Goal: Find specific page/section: Find specific page/section

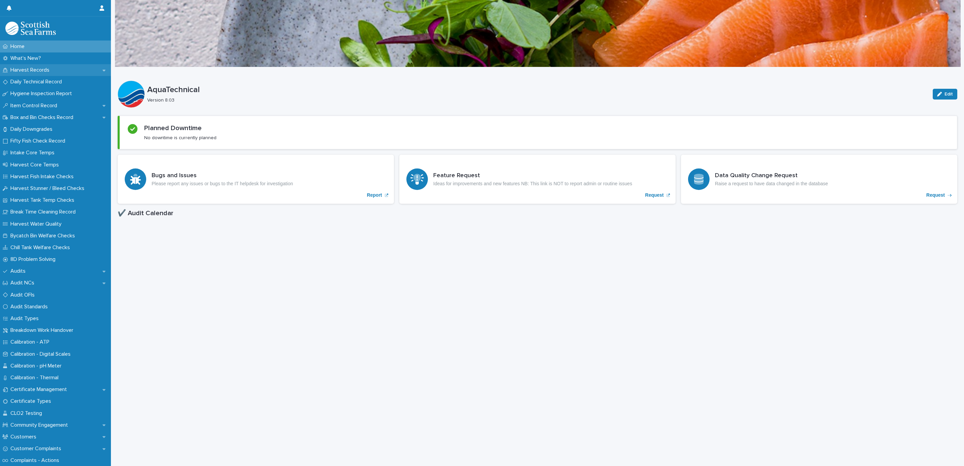
click at [23, 72] on p "Harvest Records" at bounding box center [31, 70] width 47 height 6
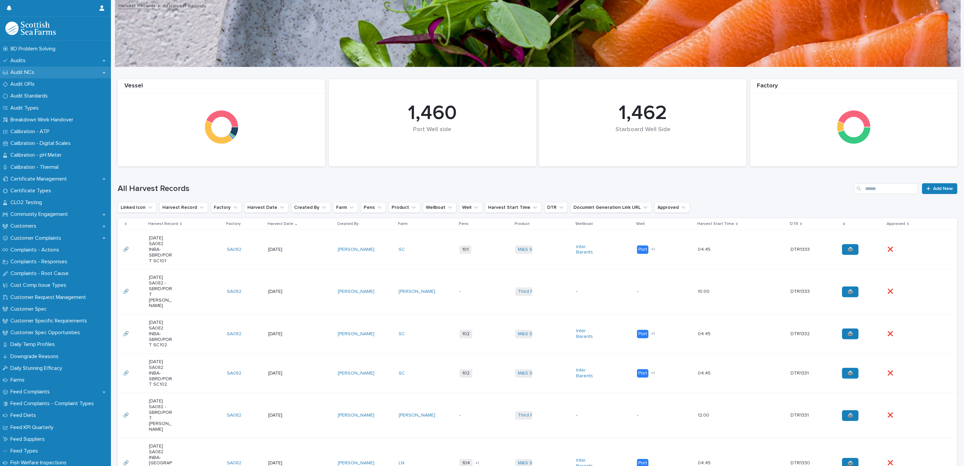
scroll to position [252, 0]
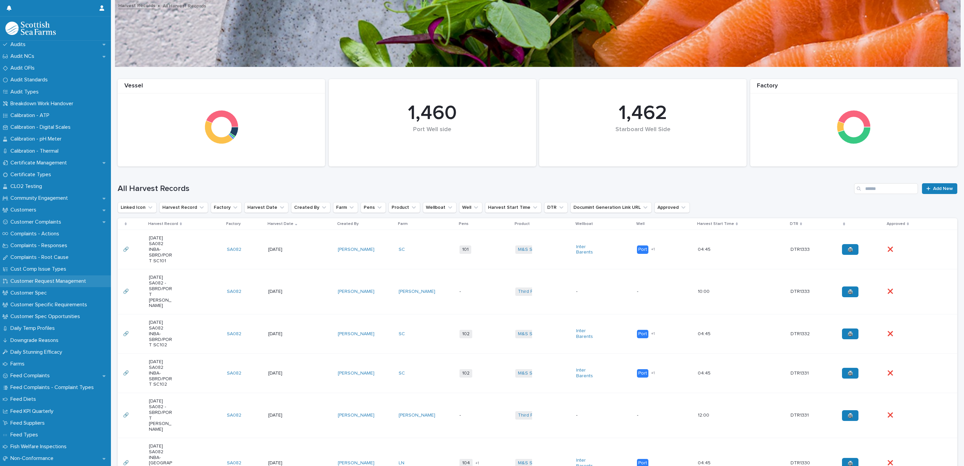
click at [69, 276] on div "Customer Request Management" at bounding box center [55, 281] width 111 height 12
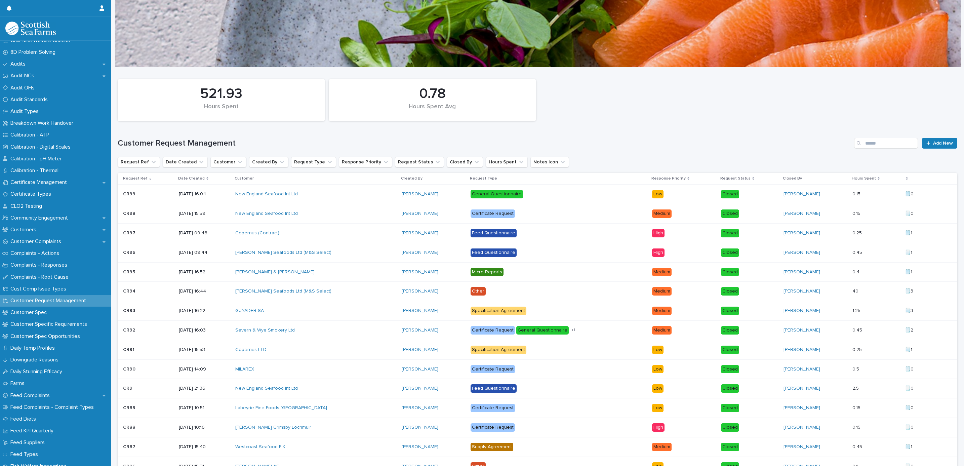
scroll to position [202, 0]
click at [61, 188] on p "Certificate Management" at bounding box center [40, 188] width 65 height 6
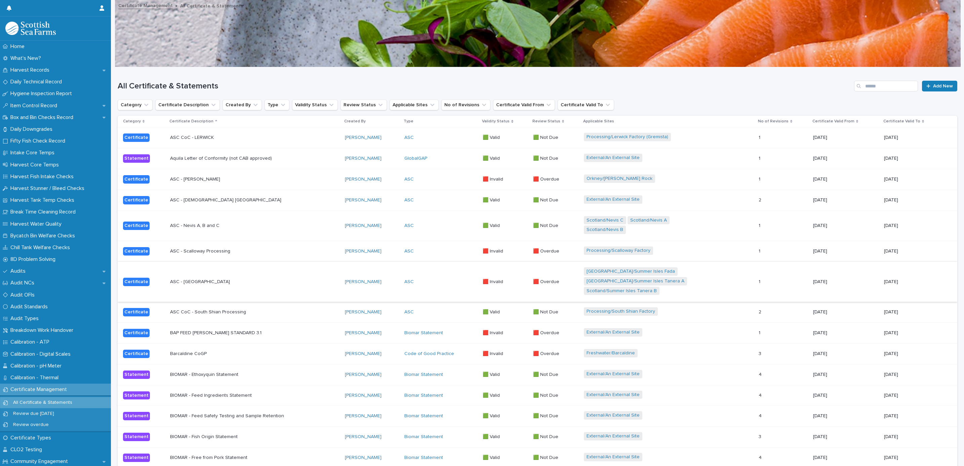
scroll to position [50, 0]
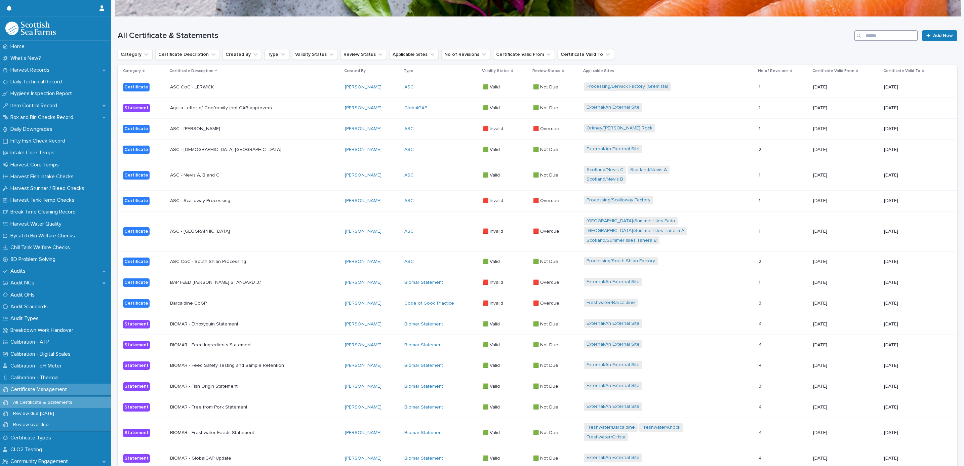
click at [878, 34] on input "Search" at bounding box center [886, 35] width 64 height 11
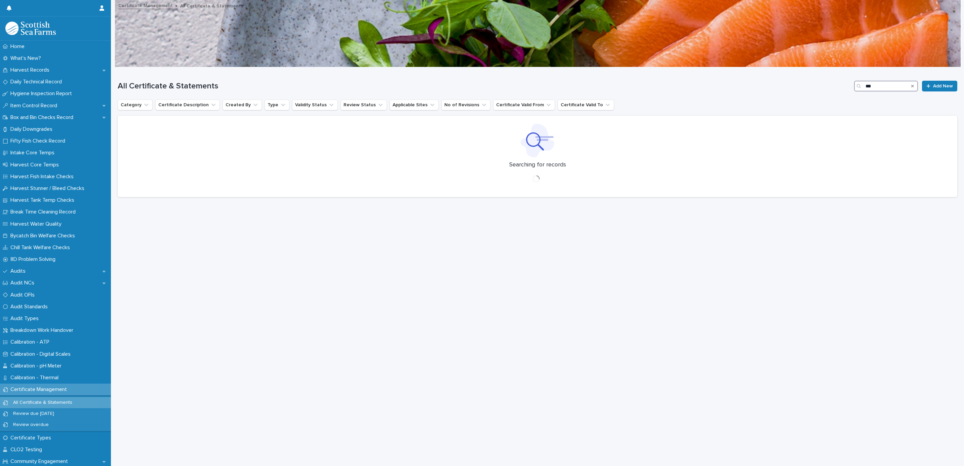
scroll to position [7, 0]
type input "***"
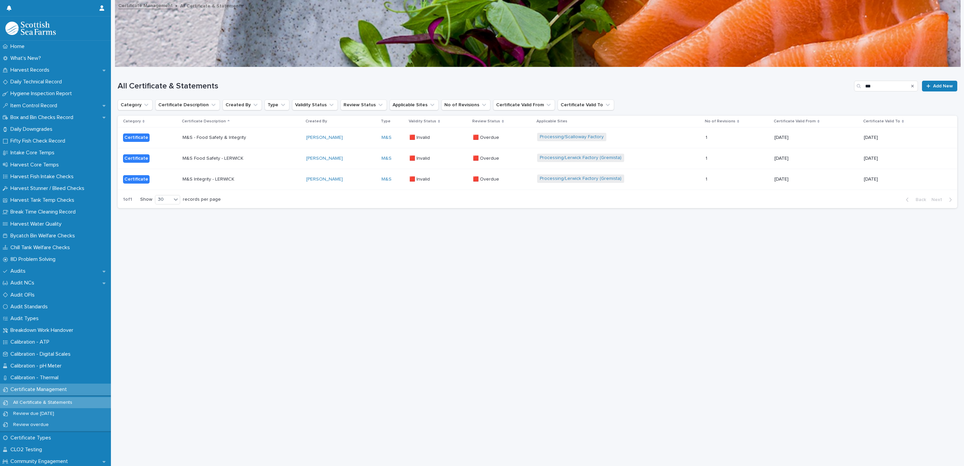
click at [282, 177] on p "M&S Integrity - LERWICK" at bounding box center [242, 180] width 118 height 6
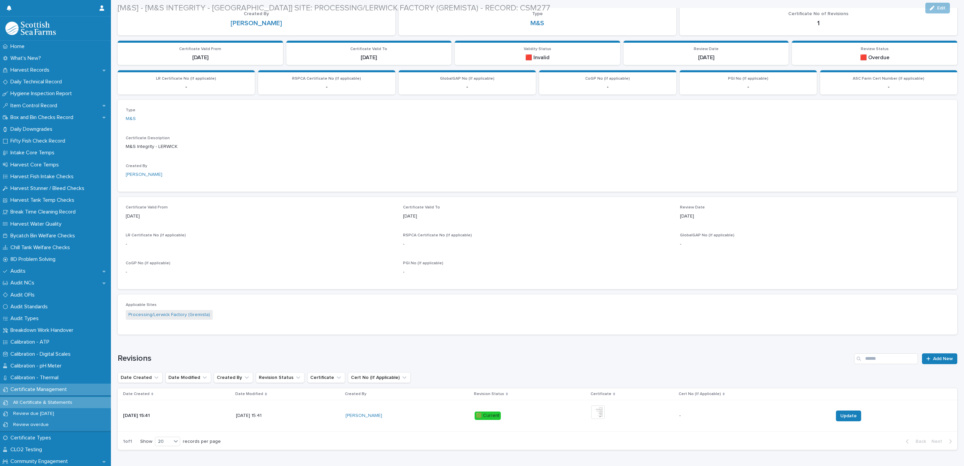
scroll to position [135, 0]
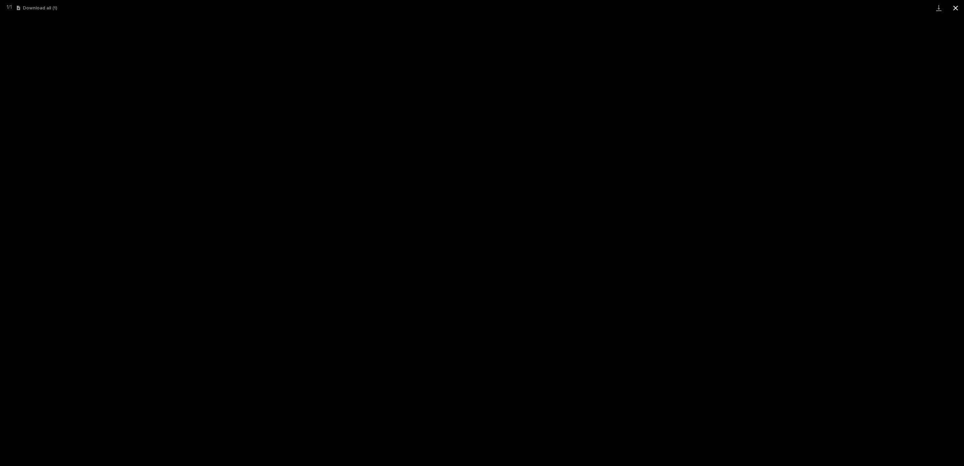
click at [957, 9] on button "Close gallery" at bounding box center [956, 8] width 17 height 16
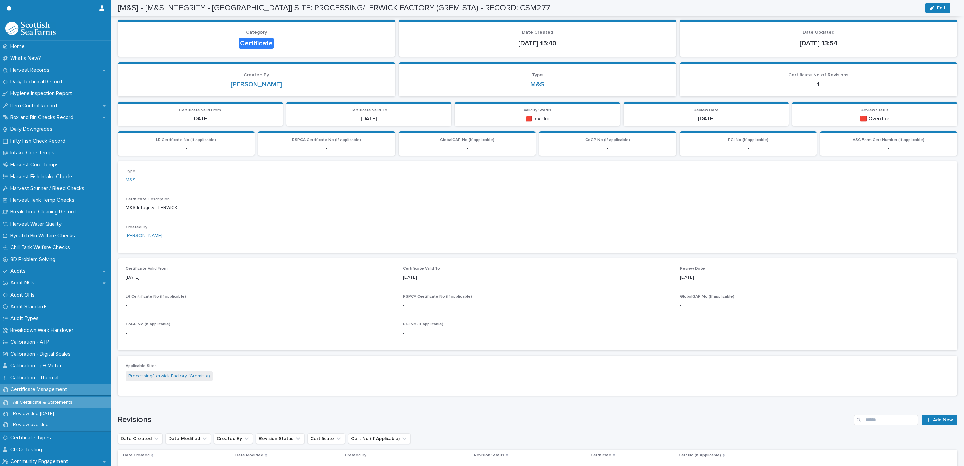
scroll to position [0, 0]
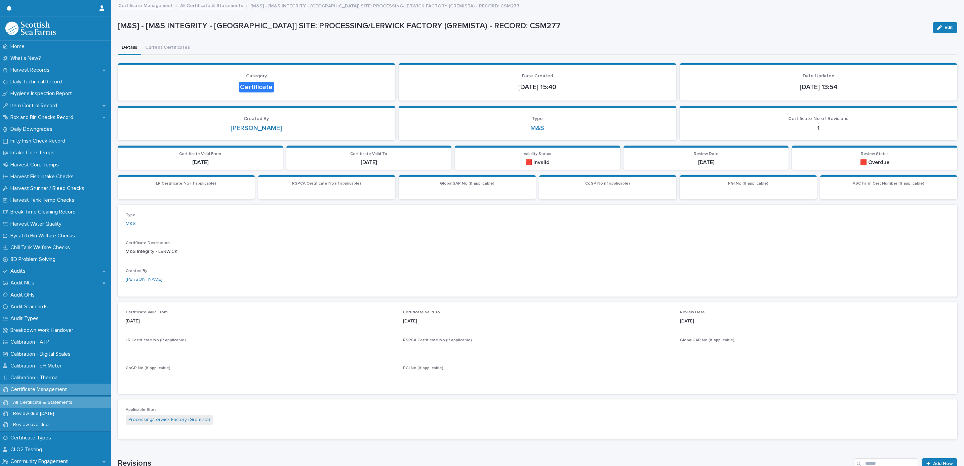
click at [195, 6] on link "All Certificate & Statements" at bounding box center [211, 5] width 63 height 8
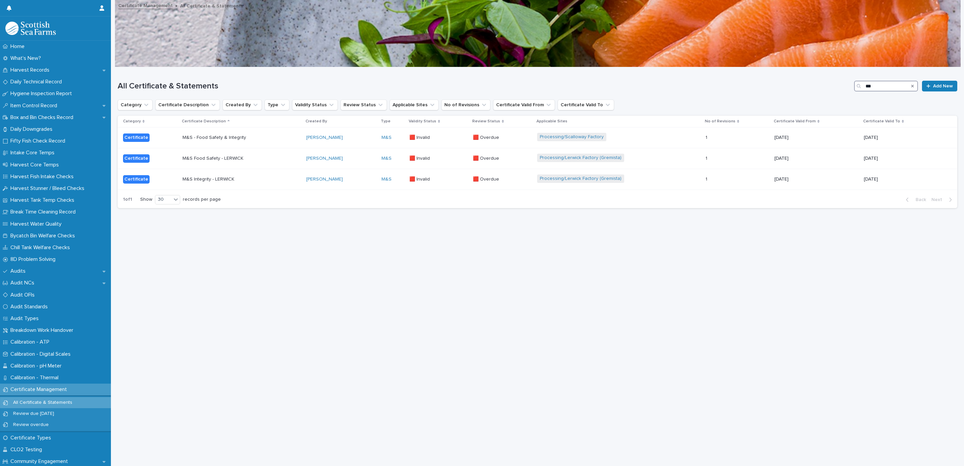
drag, startPoint x: 876, startPoint y: 84, endPoint x: 804, endPoint y: 85, distance: 72.0
click at [804, 85] on div "All Certificate & Statements *** Add New" at bounding box center [538, 86] width 840 height 11
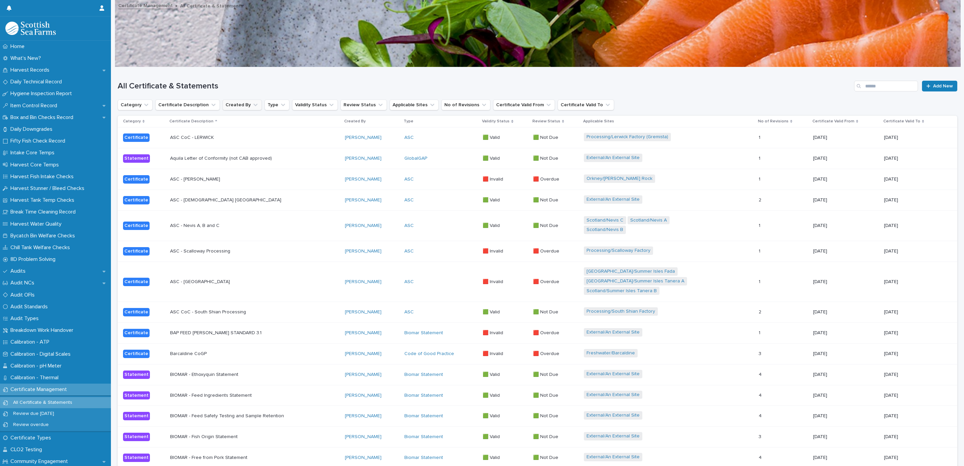
click at [233, 105] on button "Created By" at bounding box center [242, 105] width 39 height 11
click at [403, 101] on button "Applicable Sites" at bounding box center [414, 105] width 49 height 11
type input "*******"
click at [419, 144] on div "Processing/Lerwick Factory (Gremista)" at bounding box center [431, 148] width 99 height 11
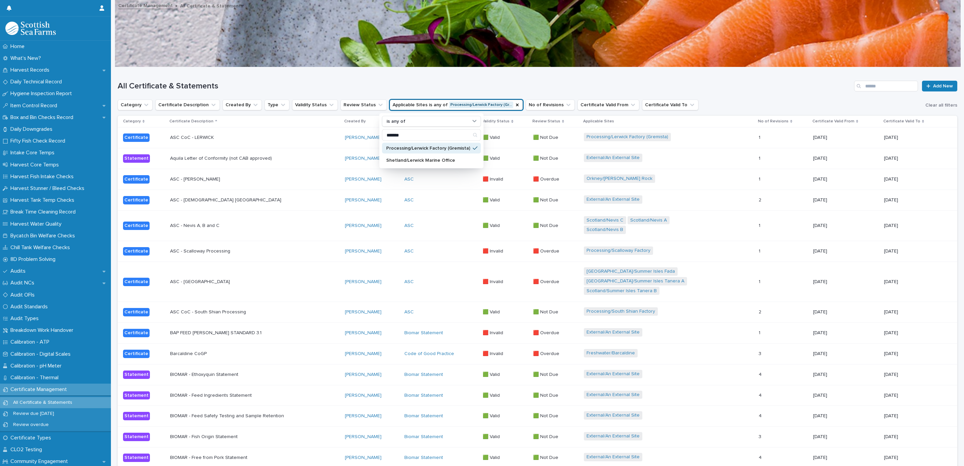
click at [429, 86] on h1 "All Certificate & Statements" at bounding box center [485, 86] width 734 height 10
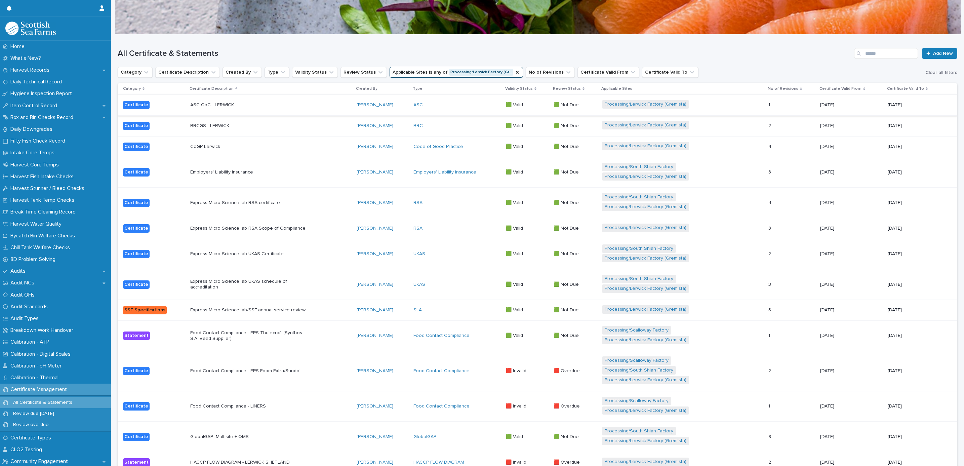
scroll to position [50, 0]
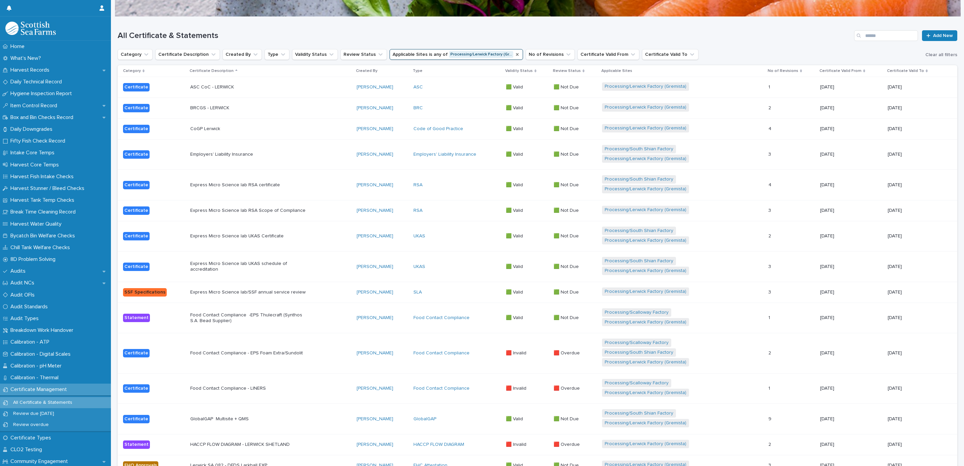
click at [515, 53] on icon "Applicable Sites" at bounding box center [517, 54] width 5 height 5
click at [390, 53] on button "Applicable Sites" at bounding box center [414, 54] width 49 height 11
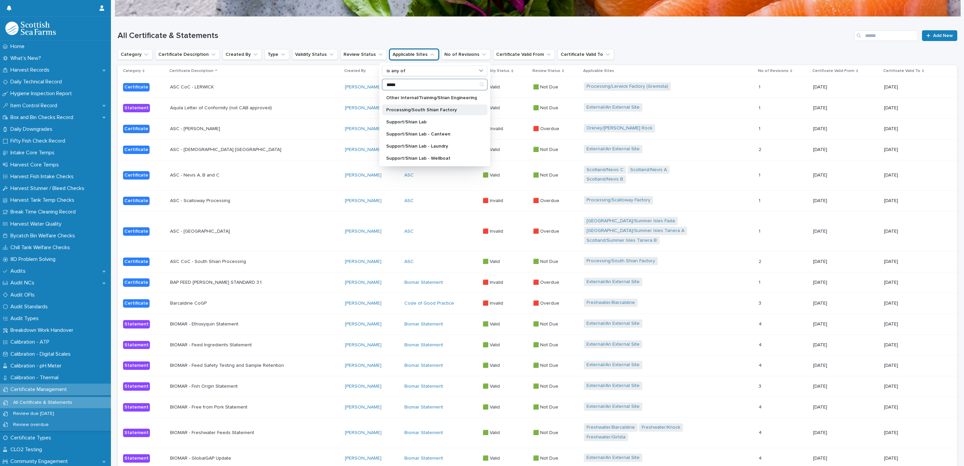
type input "*****"
click at [427, 107] on div "Processing/South Shian Factory" at bounding box center [435, 110] width 106 height 11
click at [407, 22] on div "All Certificate & Statements Add New" at bounding box center [538, 33] width 840 height 32
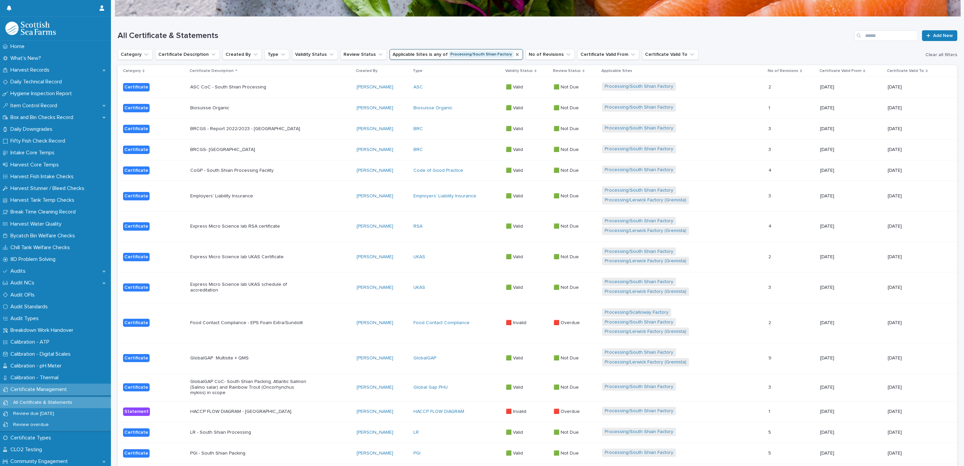
click at [503, 29] on div "All Certificate & Statements Add New" at bounding box center [538, 33] width 840 height 32
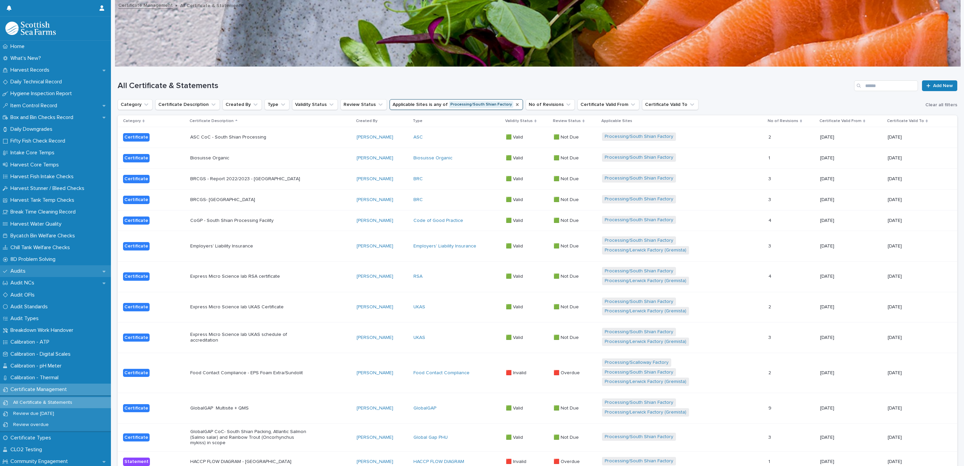
click at [12, 272] on p "Audits" at bounding box center [19, 271] width 23 height 6
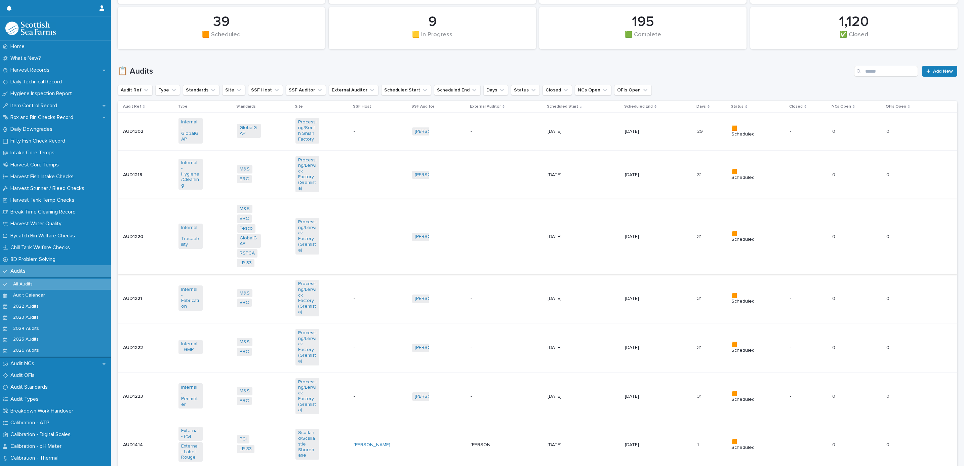
scroll to position [50, 0]
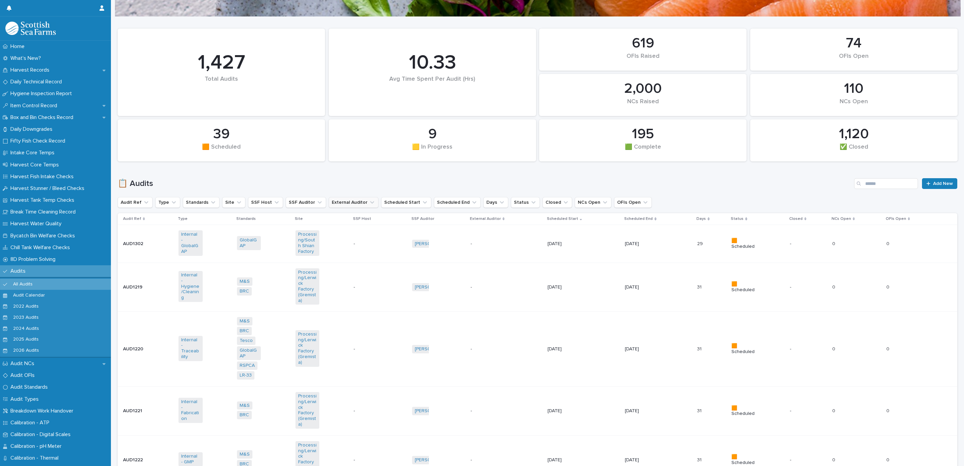
click at [351, 201] on button "External Auditor" at bounding box center [354, 202] width 50 height 11
click at [350, 233] on input at bounding box center [368, 233] width 85 height 11
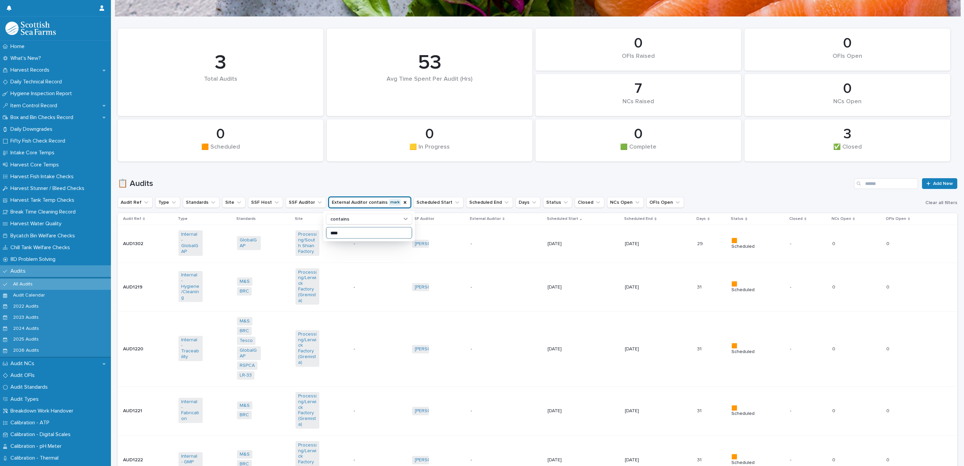
type input "****"
click at [340, 143] on div "0" at bounding box center [429, 134] width 183 height 17
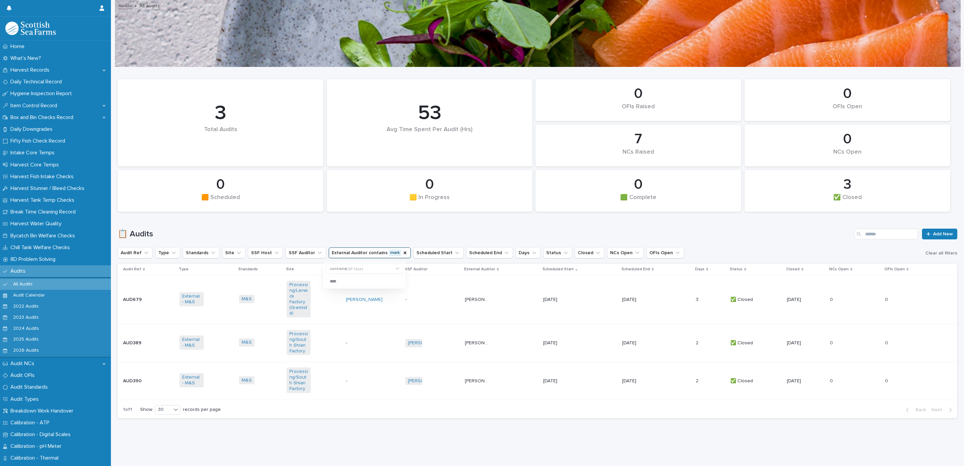
scroll to position [7, 0]
click at [387, 275] on td "[PERSON_NAME]" at bounding box center [373, 299] width 60 height 49
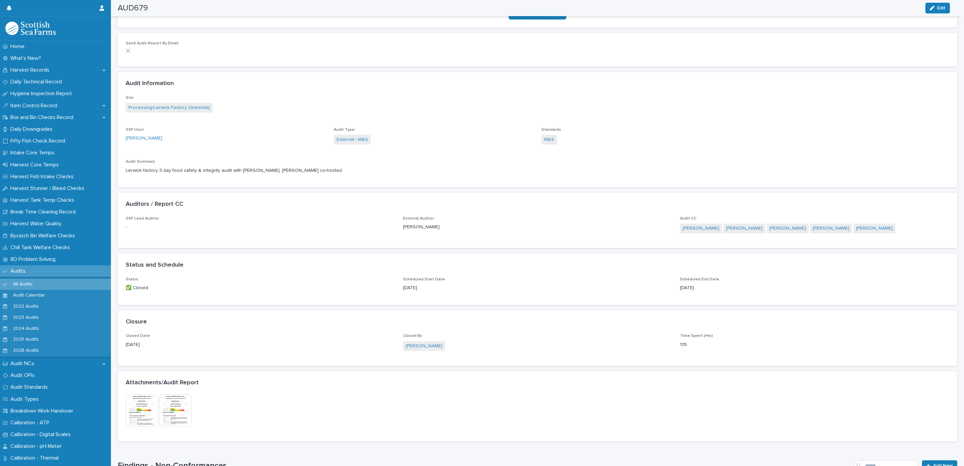
scroll to position [327, 0]
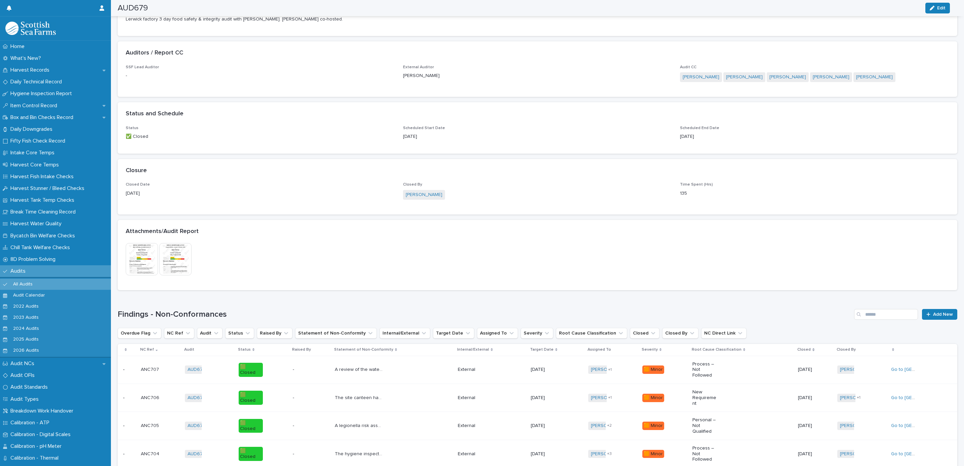
click at [143, 252] on img at bounding box center [142, 259] width 32 height 32
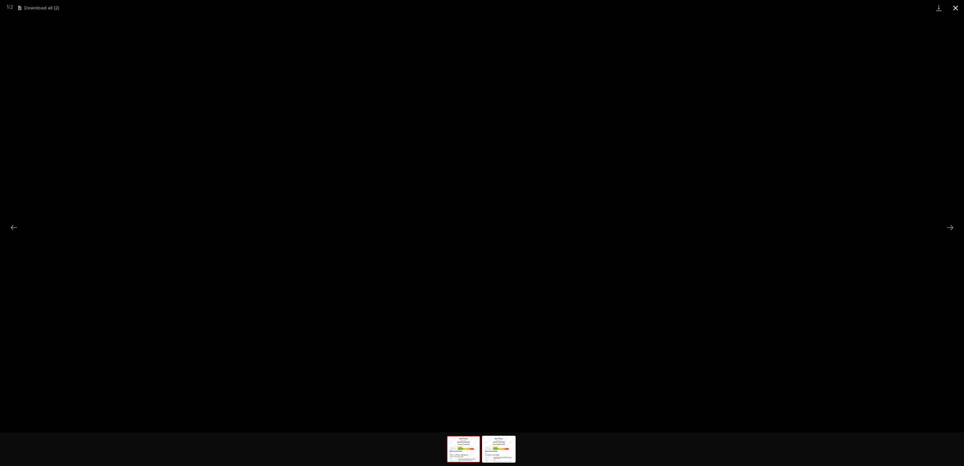
click at [962, 11] on button "Close gallery" at bounding box center [956, 8] width 17 height 16
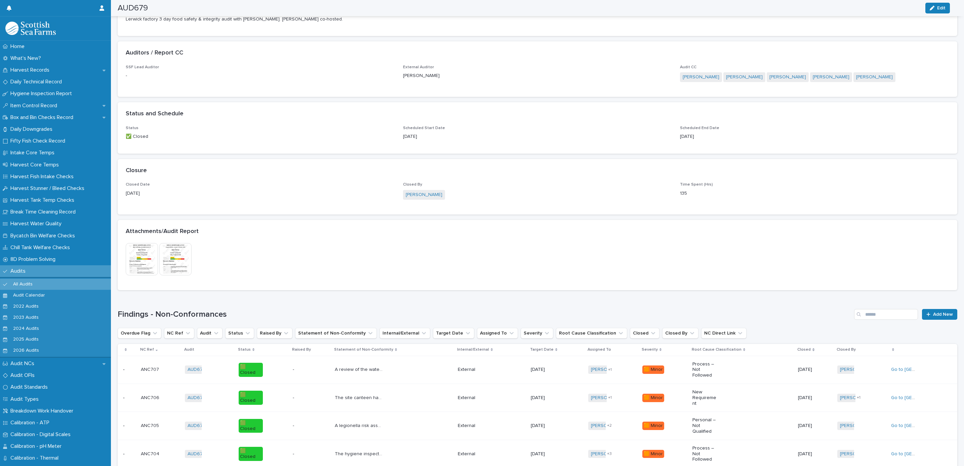
click at [182, 259] on img at bounding box center [175, 259] width 32 height 32
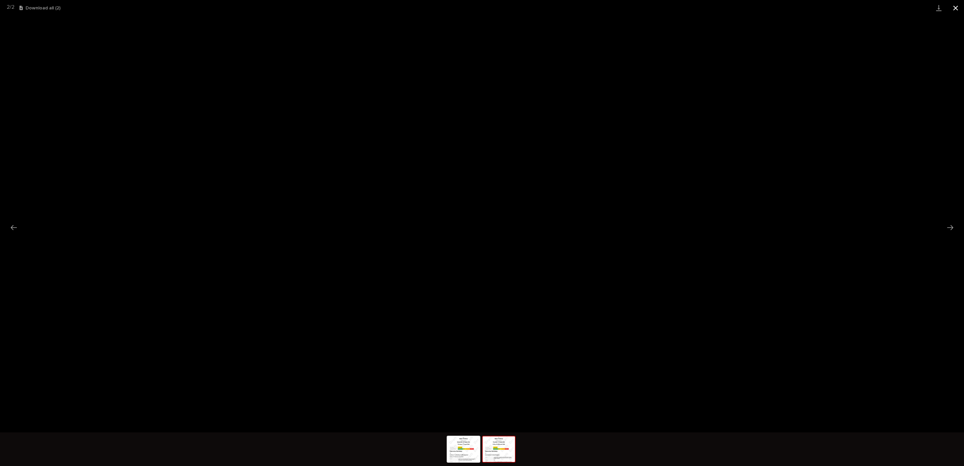
click at [959, 8] on button "Close gallery" at bounding box center [956, 8] width 17 height 16
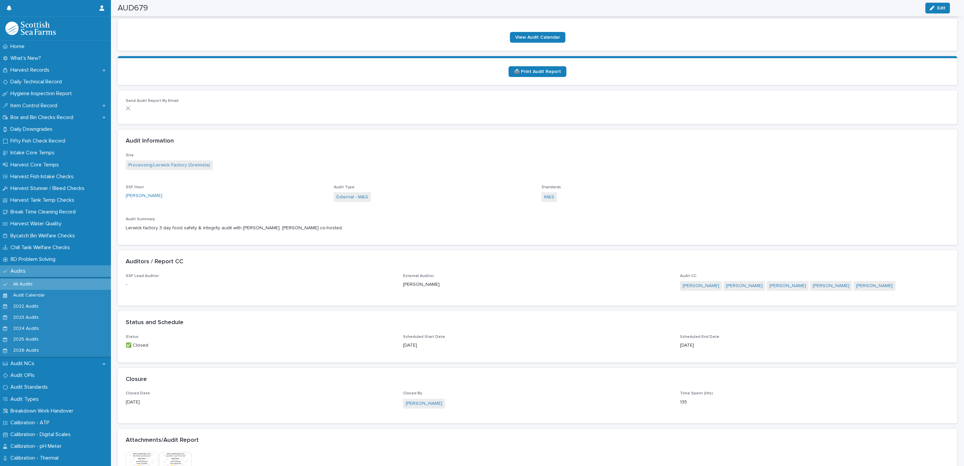
scroll to position [0, 0]
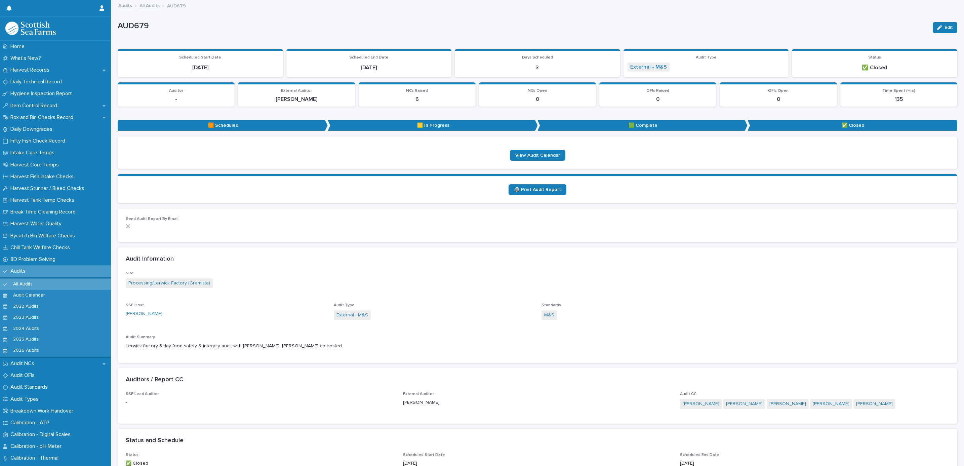
click at [152, 3] on link "All Audits" at bounding box center [150, 5] width 20 height 8
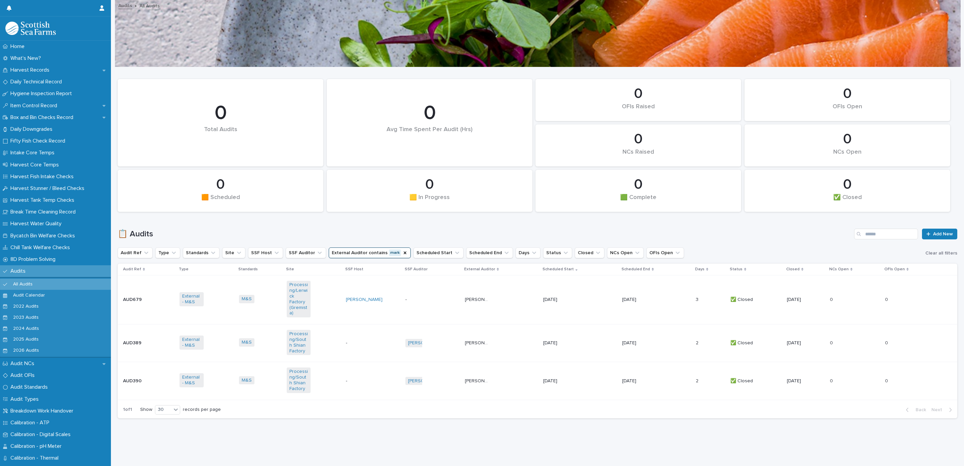
scroll to position [7, 0]
click at [404, 252] on icon "External Auditor" at bounding box center [405, 253] width 3 height 3
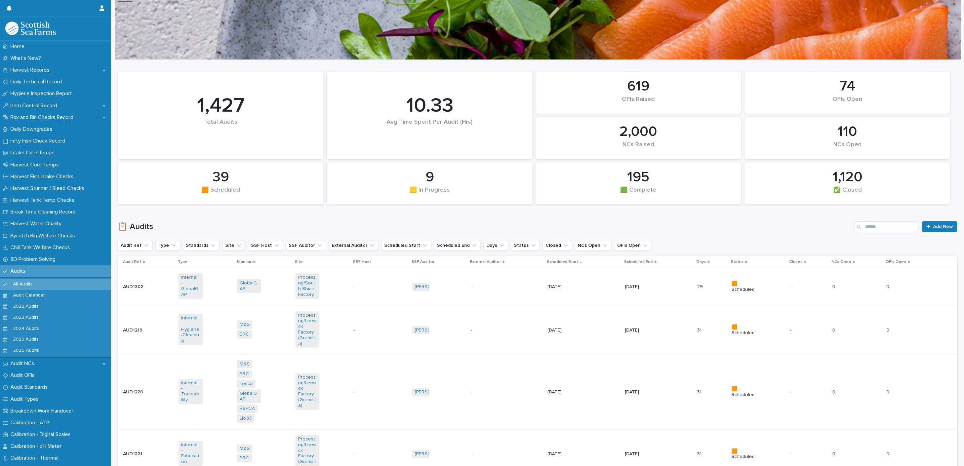
click at [228, 245] on button "Site" at bounding box center [233, 245] width 23 height 11
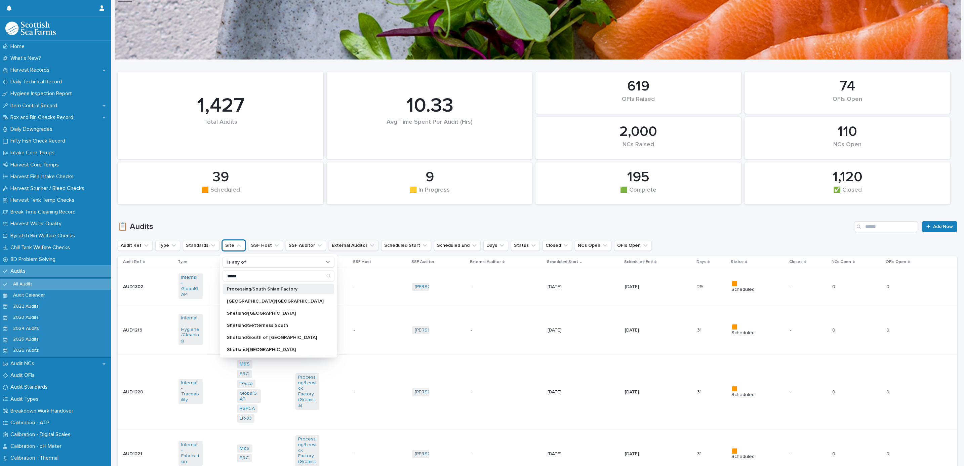
type input "*****"
click at [268, 290] on p "Processing/South Shian Factory" at bounding box center [275, 289] width 97 height 5
click at [266, 213] on div "📋 Audits Add New" at bounding box center [538, 224] width 840 height 32
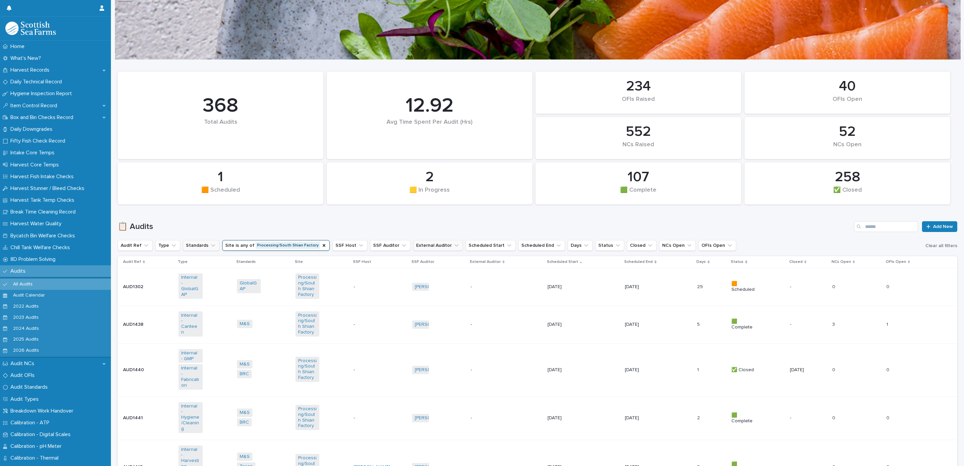
click at [199, 250] on button "Standards" at bounding box center [201, 245] width 37 height 11
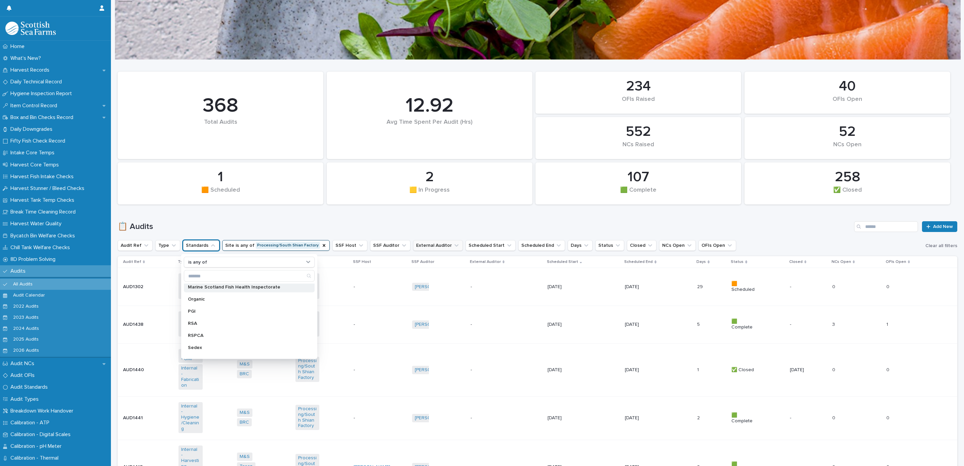
scroll to position [142, 0]
click at [197, 294] on p "M&S" at bounding box center [246, 293] width 116 height 5
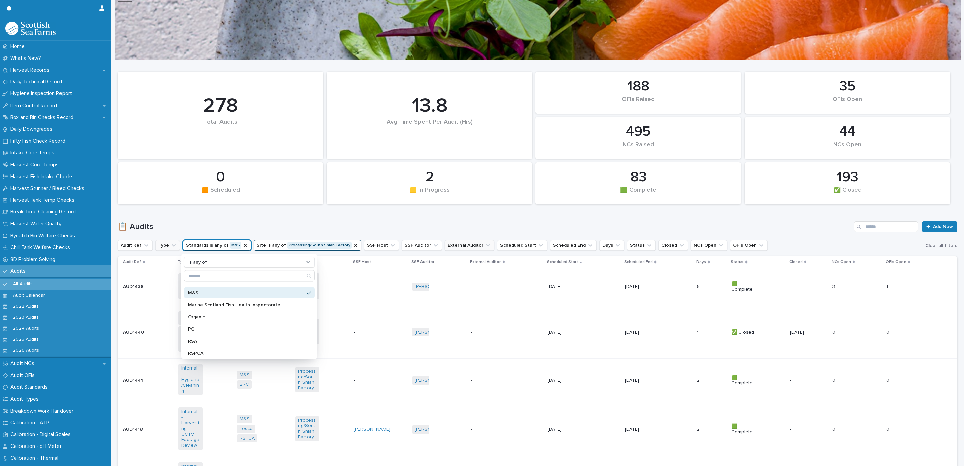
click at [168, 245] on button "Type" at bounding box center [167, 245] width 25 height 11
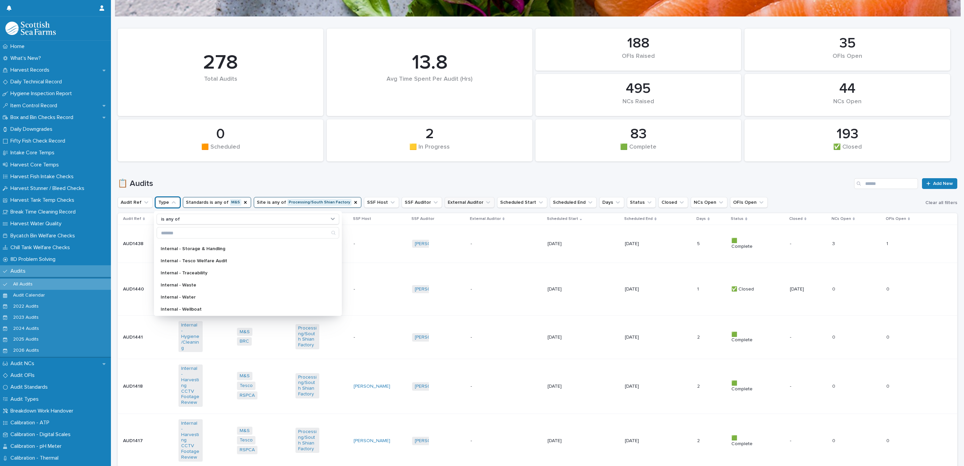
scroll to position [531, 0]
click at [284, 175] on div "📋 Audits Add New" at bounding box center [538, 181] width 840 height 32
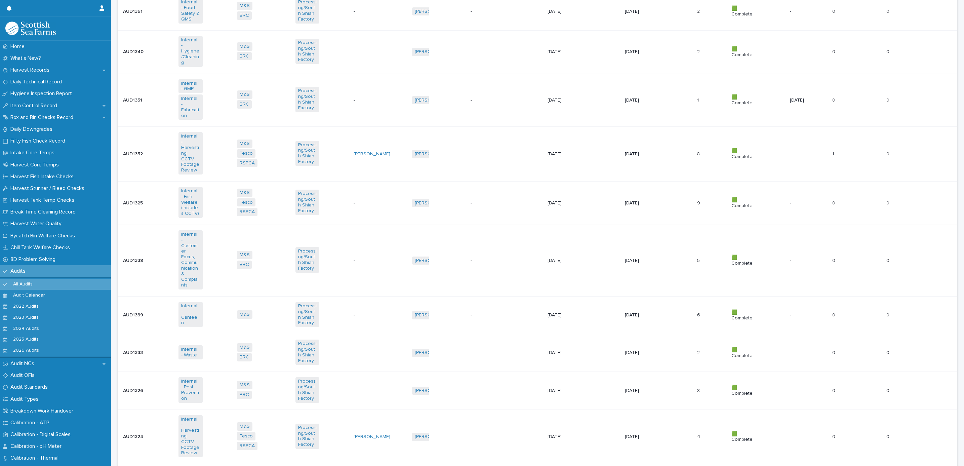
scroll to position [1185, 0]
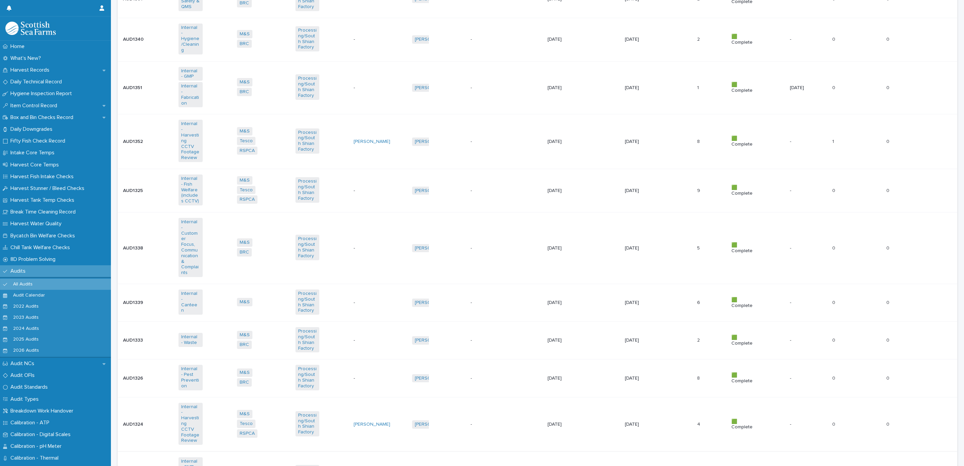
drag, startPoint x: 936, startPoint y: 411, endPoint x: 897, endPoint y: 396, distance: 42.2
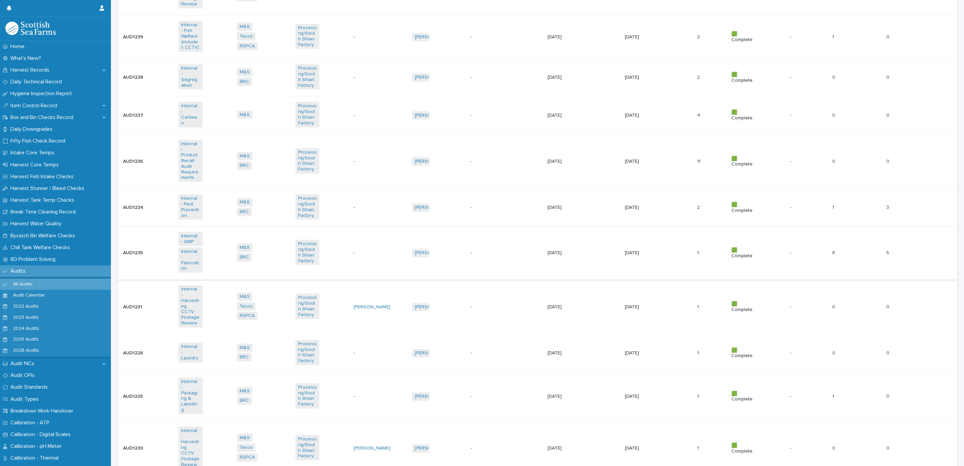
scroll to position [1157, 0]
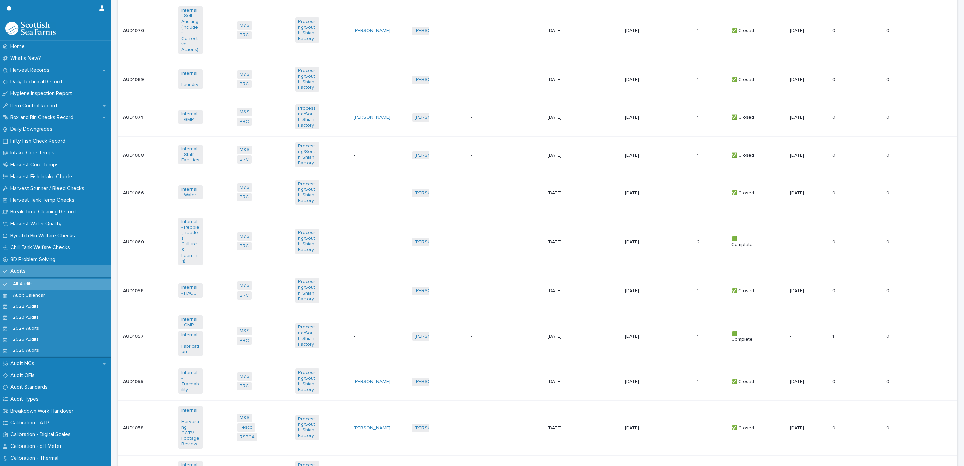
scroll to position [1163, 0]
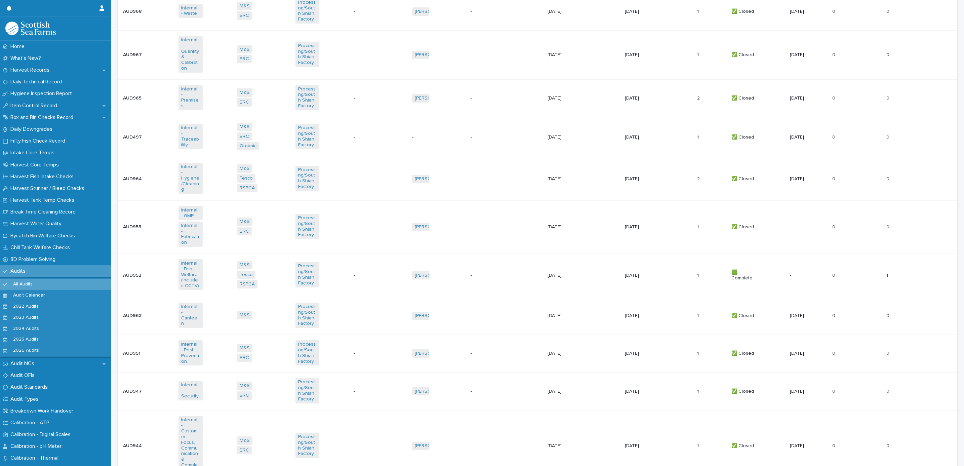
scroll to position [1138, 0]
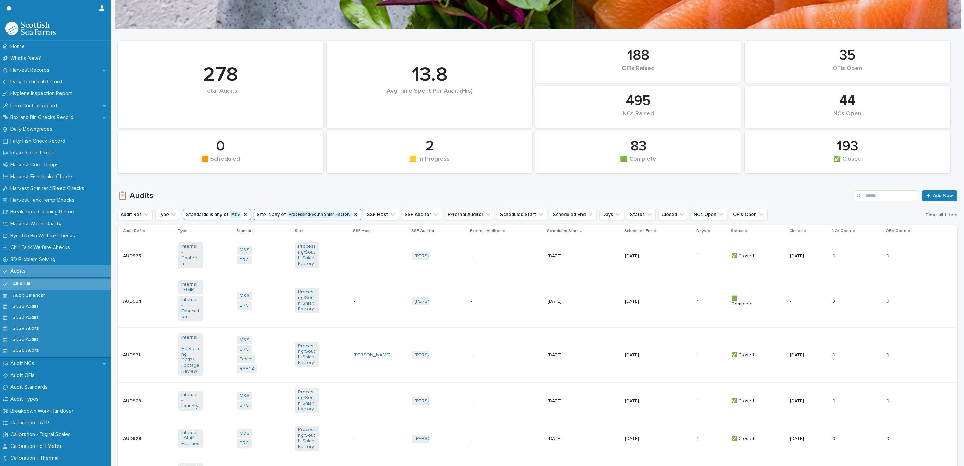
scroll to position [24, 0]
